Goal: Check status: Check status

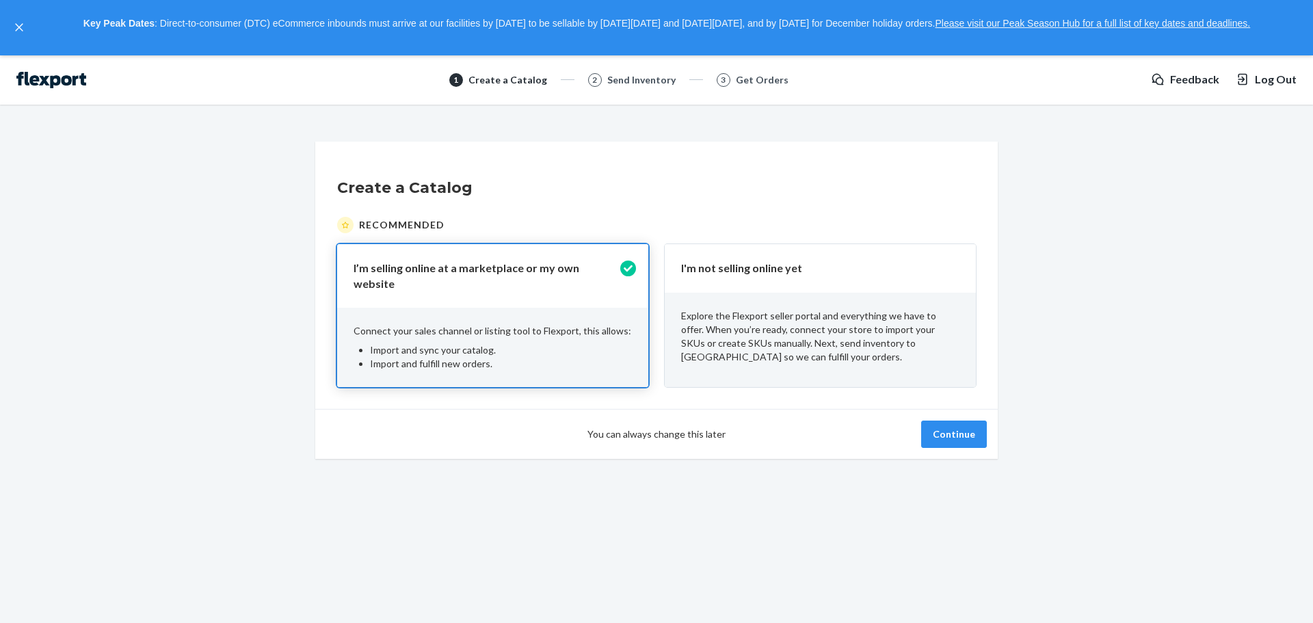
click at [825, 321] on p "Explore the Flexport seller portal and everything we have to offer. When you’re…" at bounding box center [820, 336] width 278 height 55
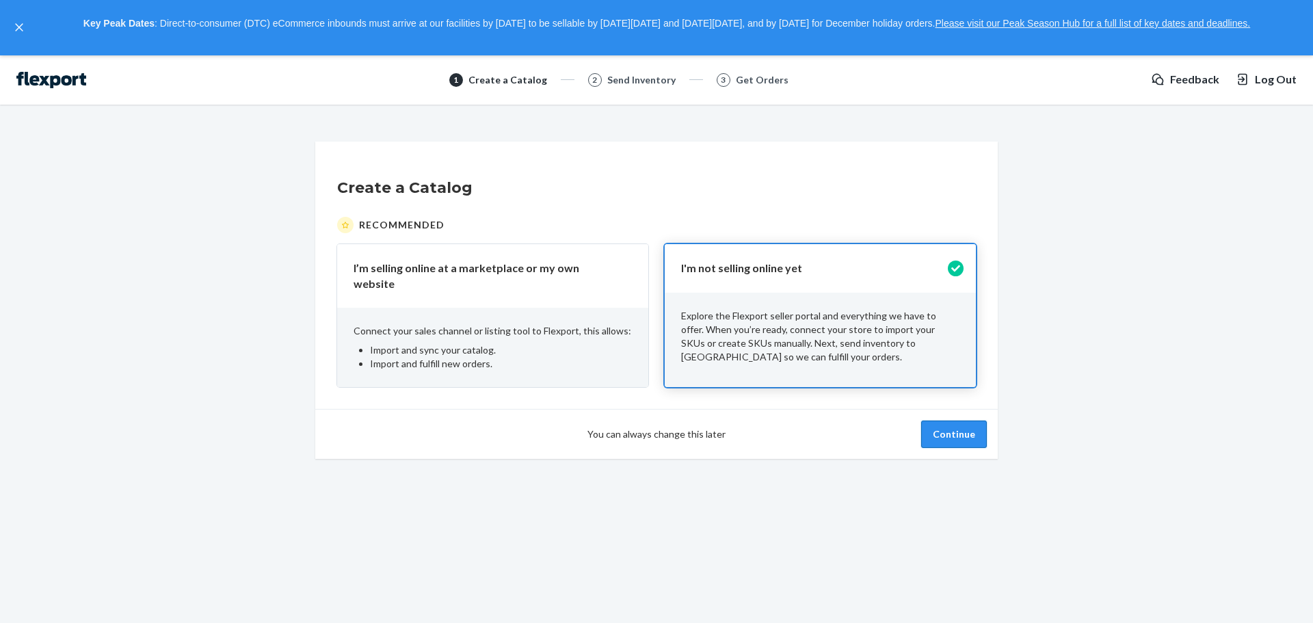
click at [956, 421] on button "Continue" at bounding box center [954, 434] width 66 height 27
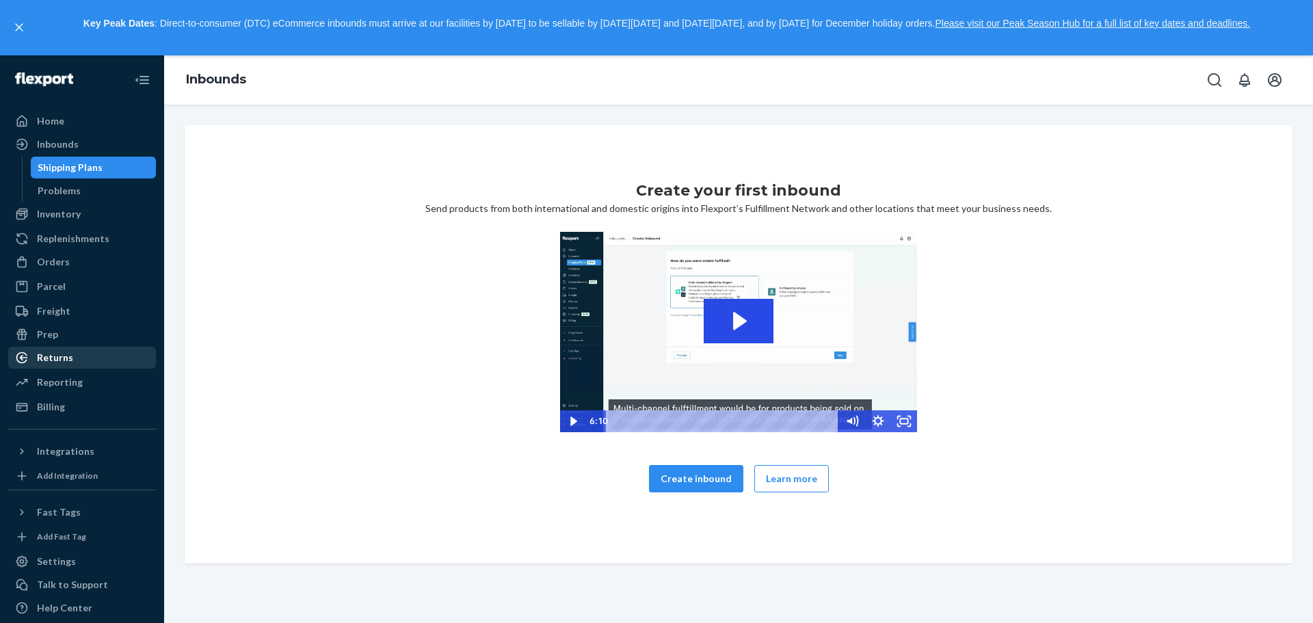
drag, startPoint x: 51, startPoint y: 315, endPoint x: 40, endPoint y: 311, distance: 12.3
click at [51, 315] on div "Freight" at bounding box center [54, 311] width 34 height 14
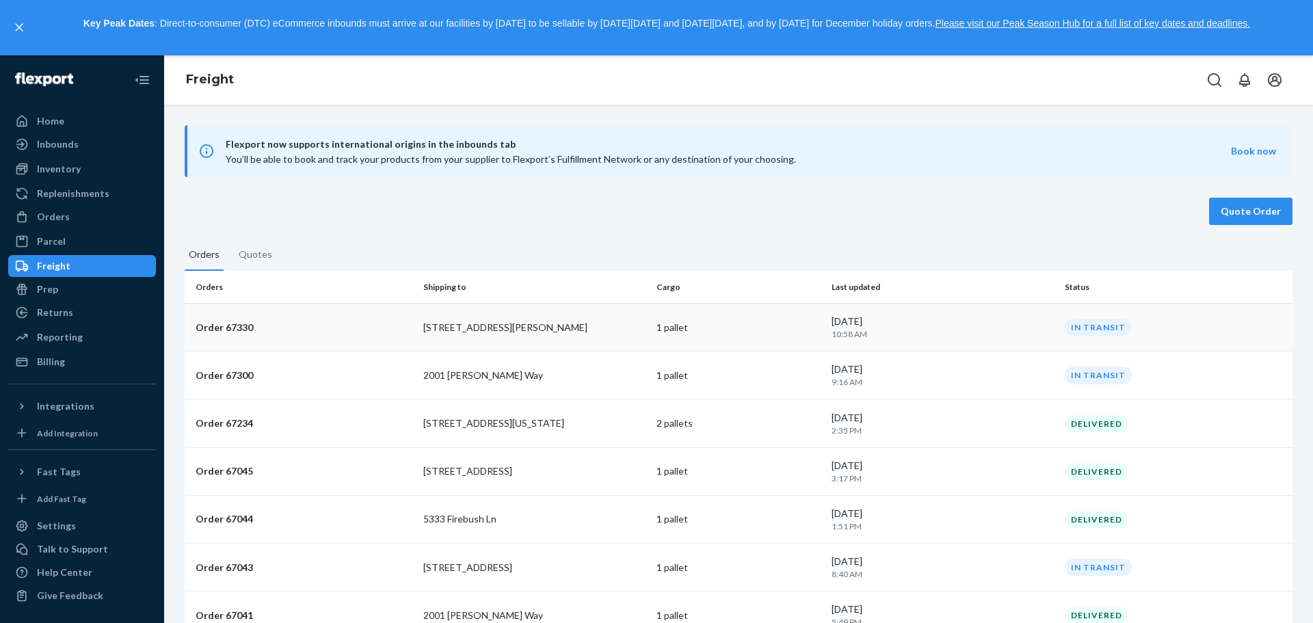
click at [450, 323] on p "121 Kelsey Ln" at bounding box center [534, 328] width 222 height 14
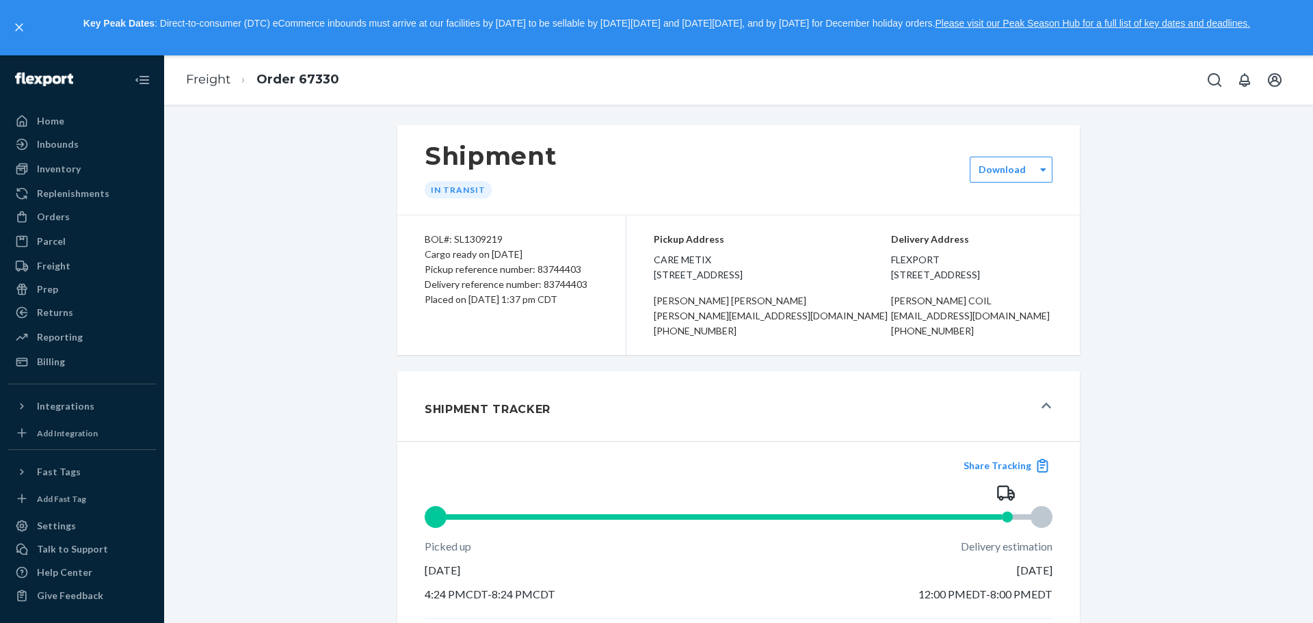
click at [547, 264] on div "Pickup reference number: 83744403" at bounding box center [512, 269] width 174 height 15
copy div "83744403"
